Goal: Information Seeking & Learning: Learn about a topic

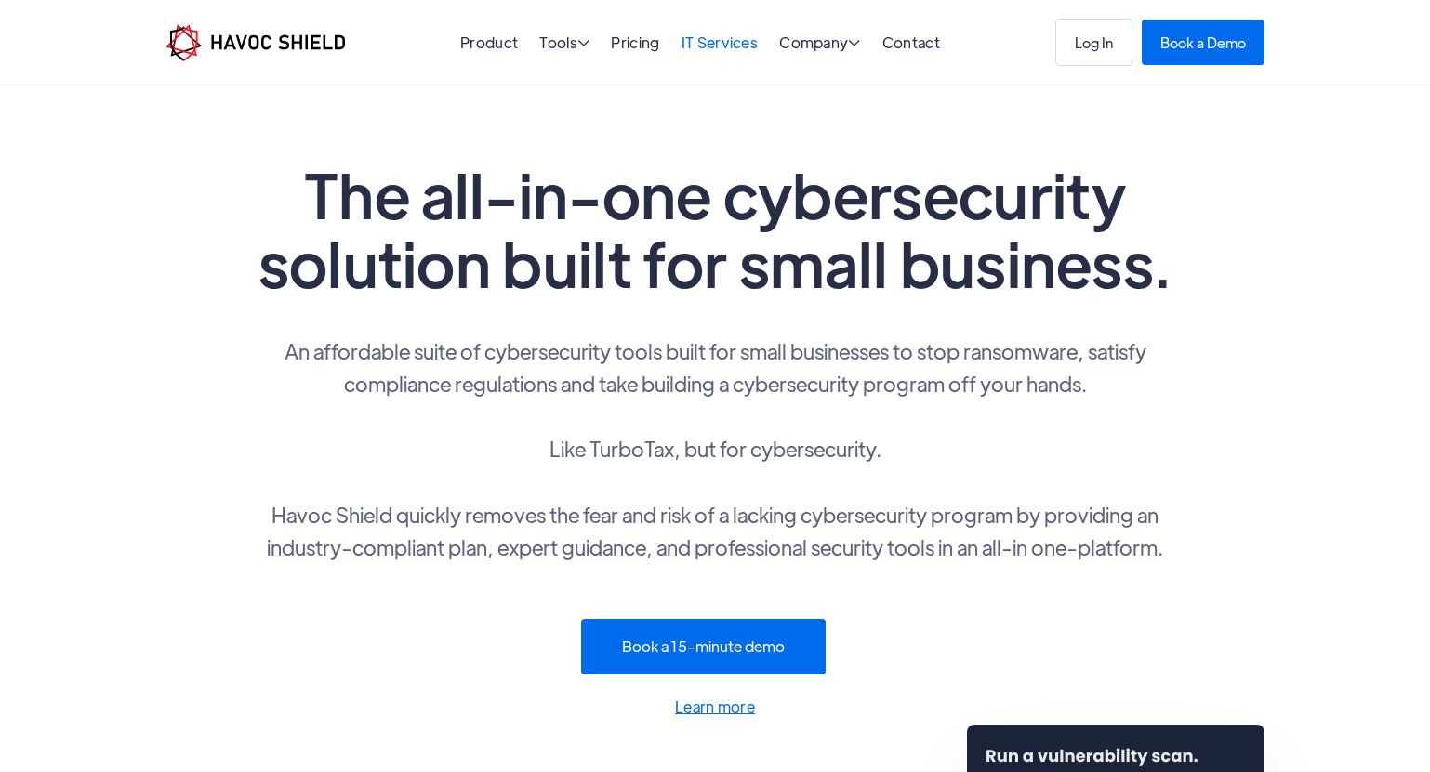
click at [716, 43] on link "IT Services" at bounding box center [719, 43] width 77 height 20
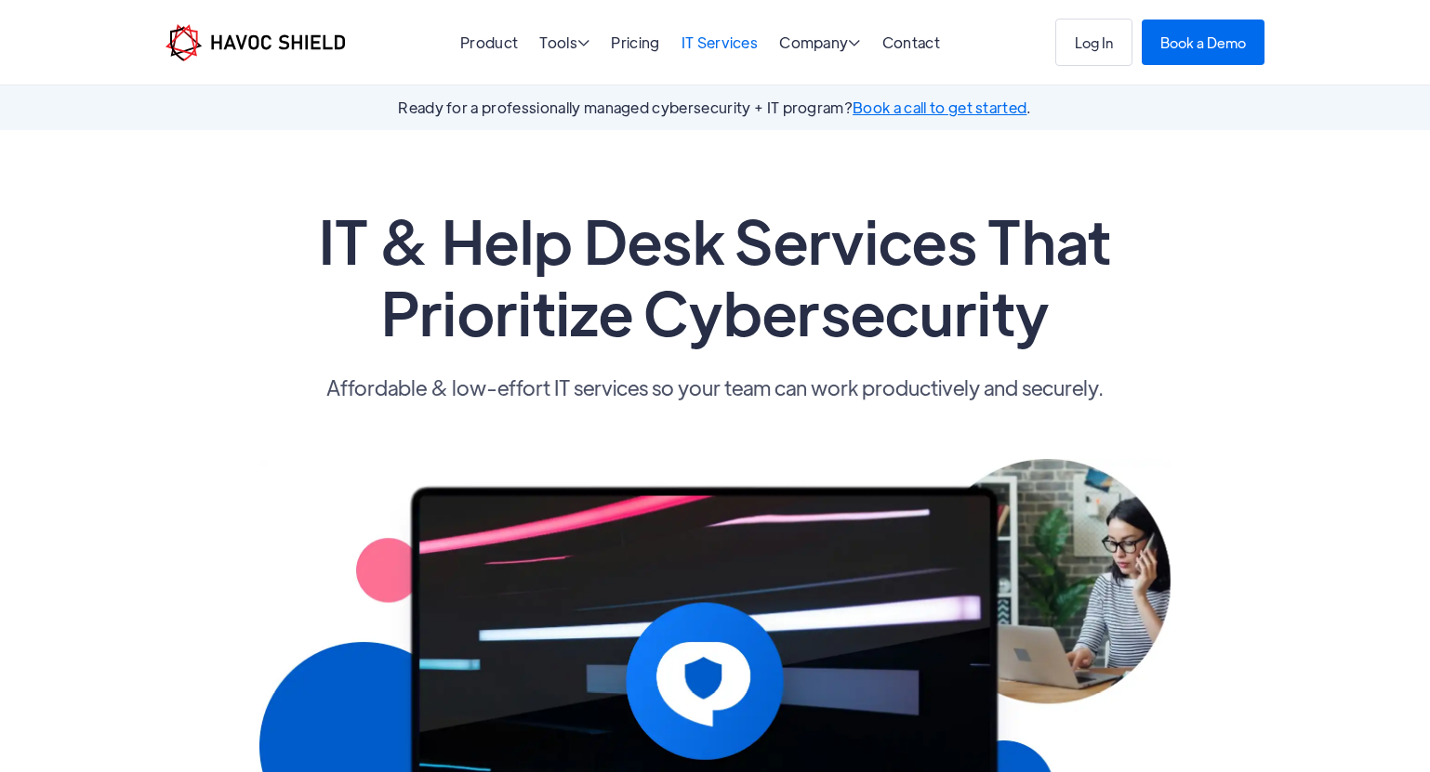
click at [698, 39] on link "IT Services" at bounding box center [719, 43] width 77 height 20
click at [635, 42] on link "Pricing" at bounding box center [635, 43] width 48 height 20
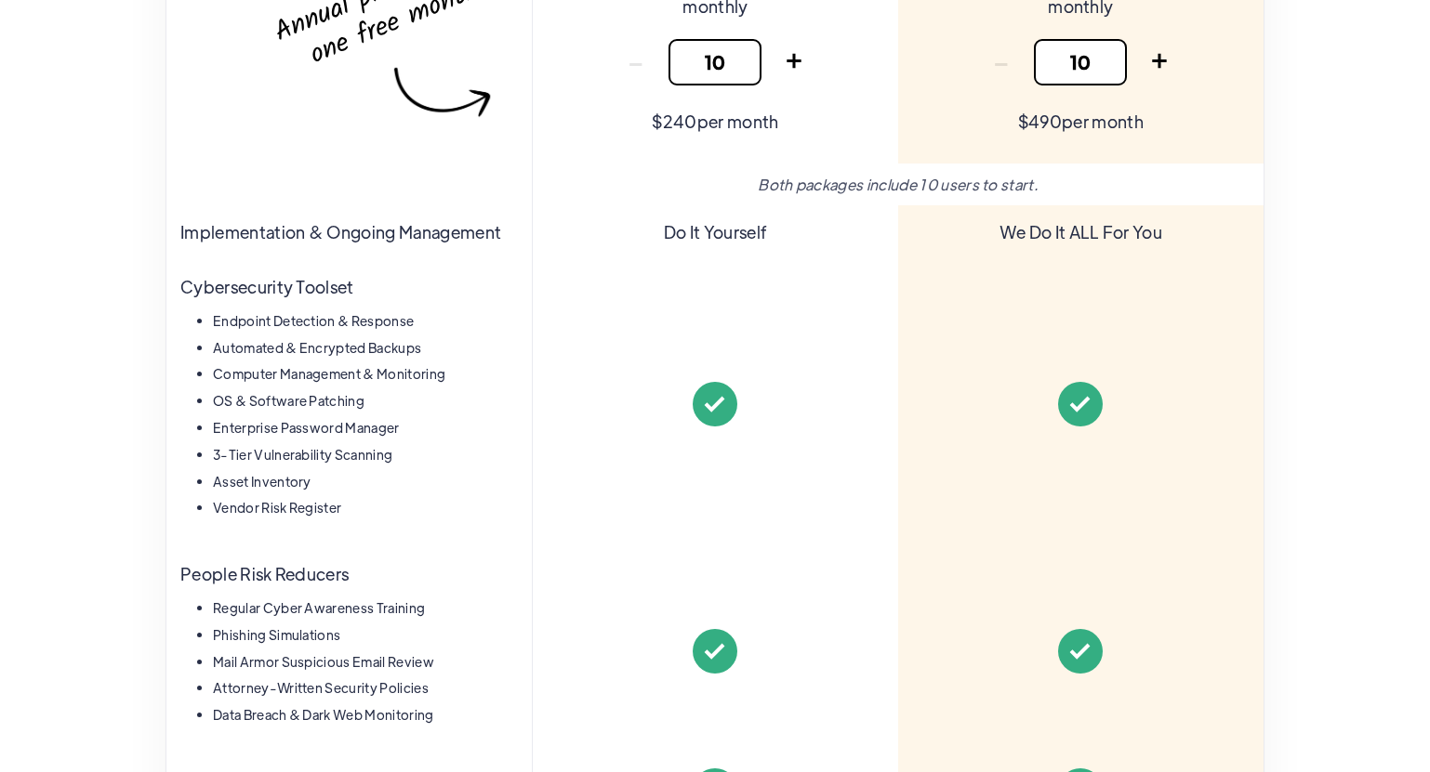
scroll to position [514, 0]
